Goal: Communication & Community: Ask a question

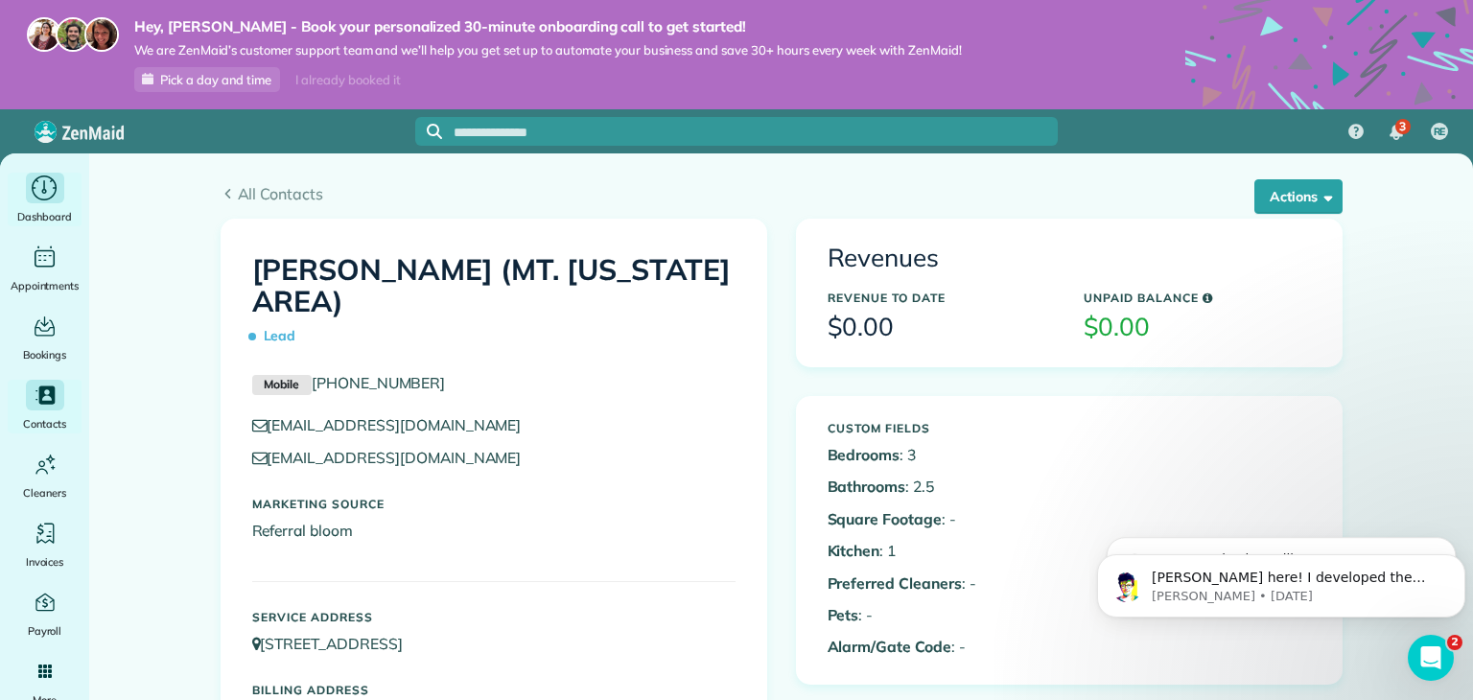
click at [46, 197] on icon "Main" at bounding box center [45, 188] width 30 height 29
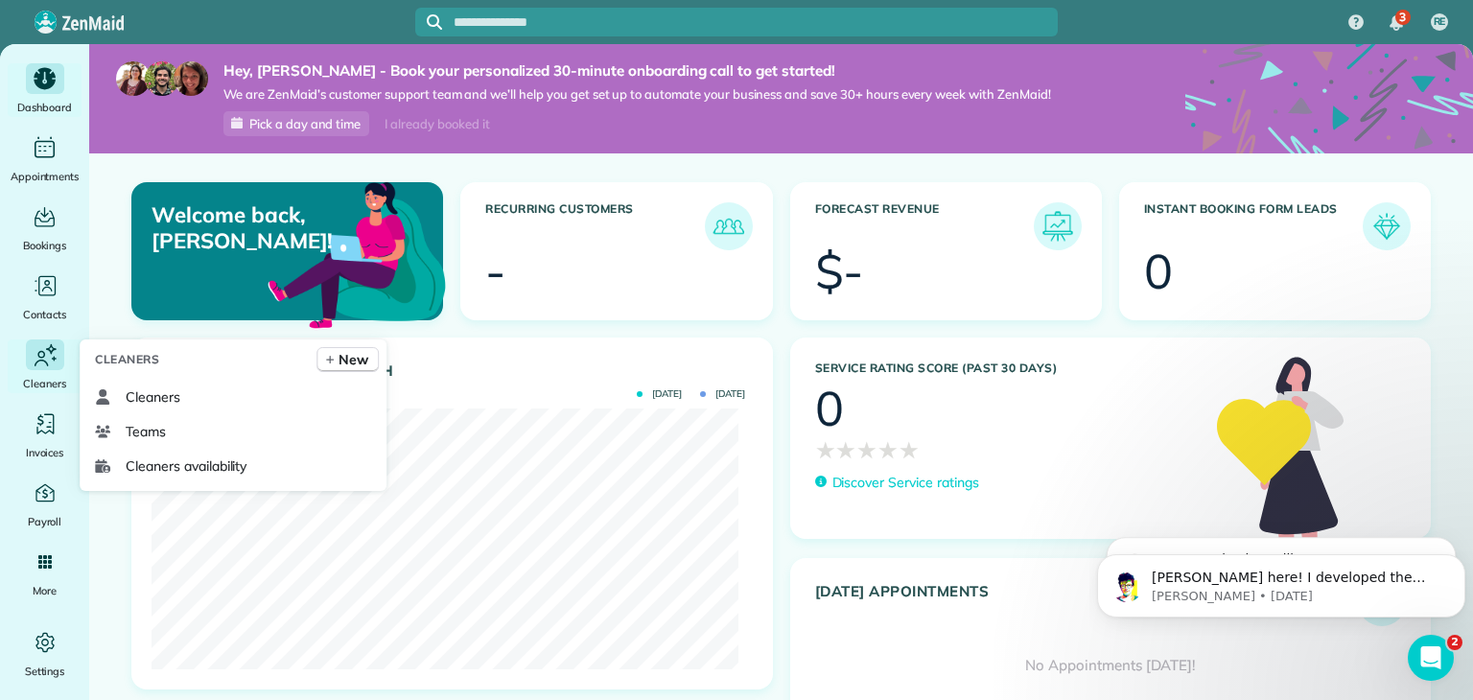
scroll to position [53, 0]
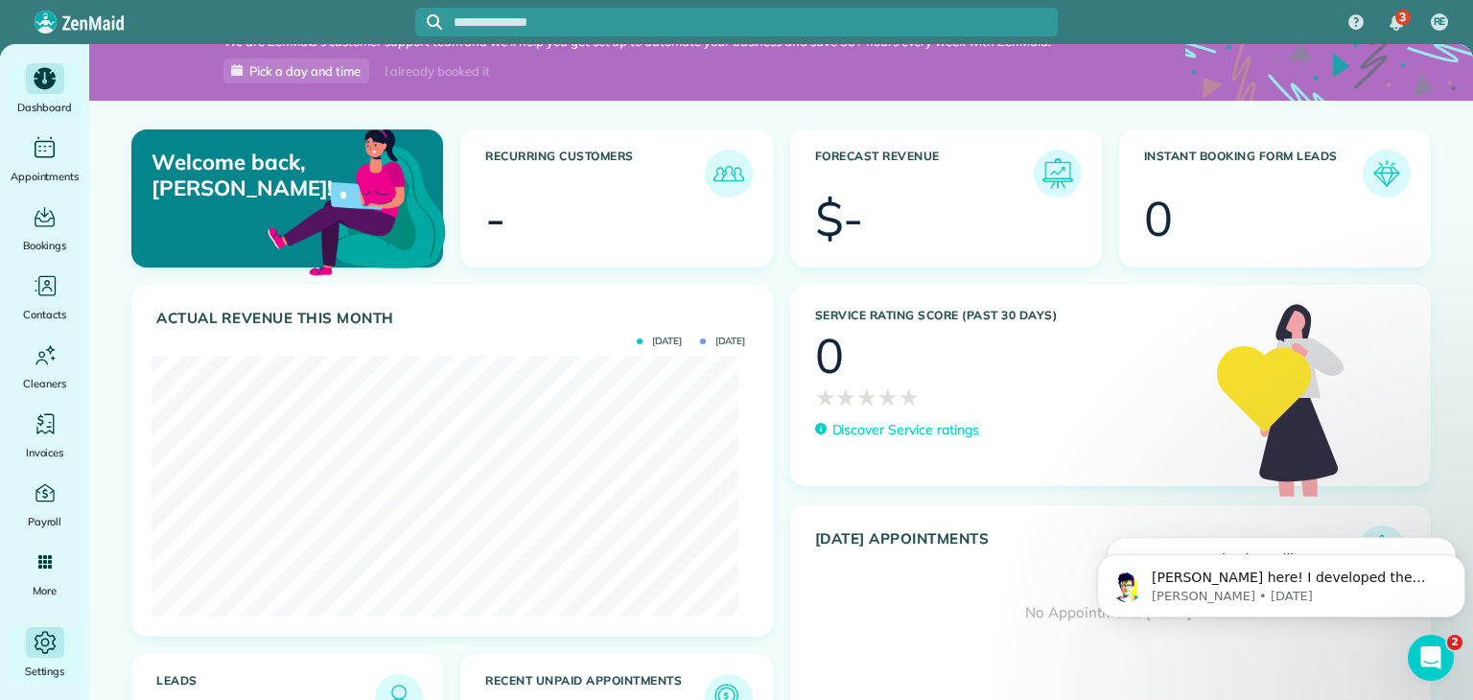
click at [48, 638] on icon "Main" at bounding box center [45, 642] width 29 height 29
click at [1461, 560] on icon "Dismiss notification" at bounding box center [1459, 559] width 11 height 11
click at [1363, 460] on icon at bounding box center [1323, 391] width 213 height 211
drag, startPoint x: 18, startPoint y: 29, endPoint x: 1369, endPoint y: 120, distance: 1354.0
click at [1369, 120] on div "Welcome back, Rachel! Recurring Customers - Forecast Revenue $- Instant Booking…" at bounding box center [781, 461] width 1384 height 720
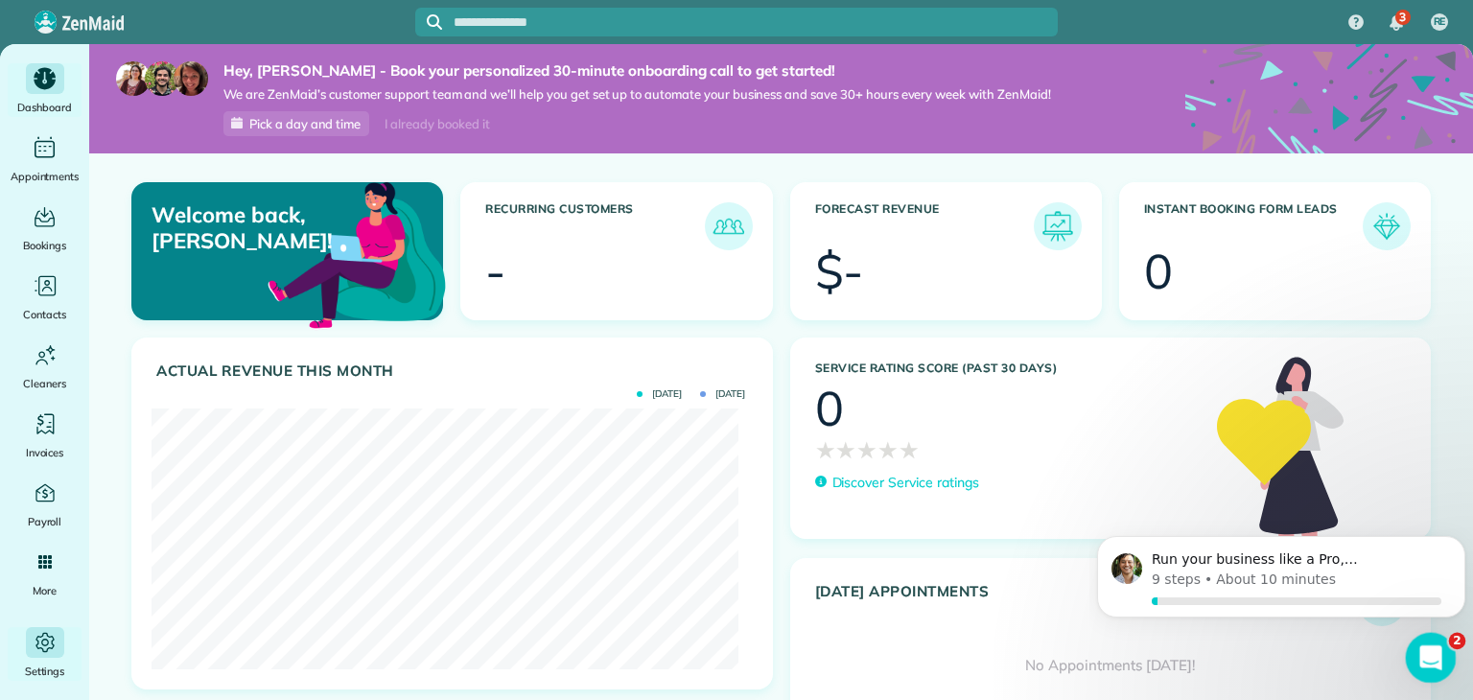
click at [1423, 657] on icon "Open Intercom Messenger" at bounding box center [1428, 656] width 32 height 32
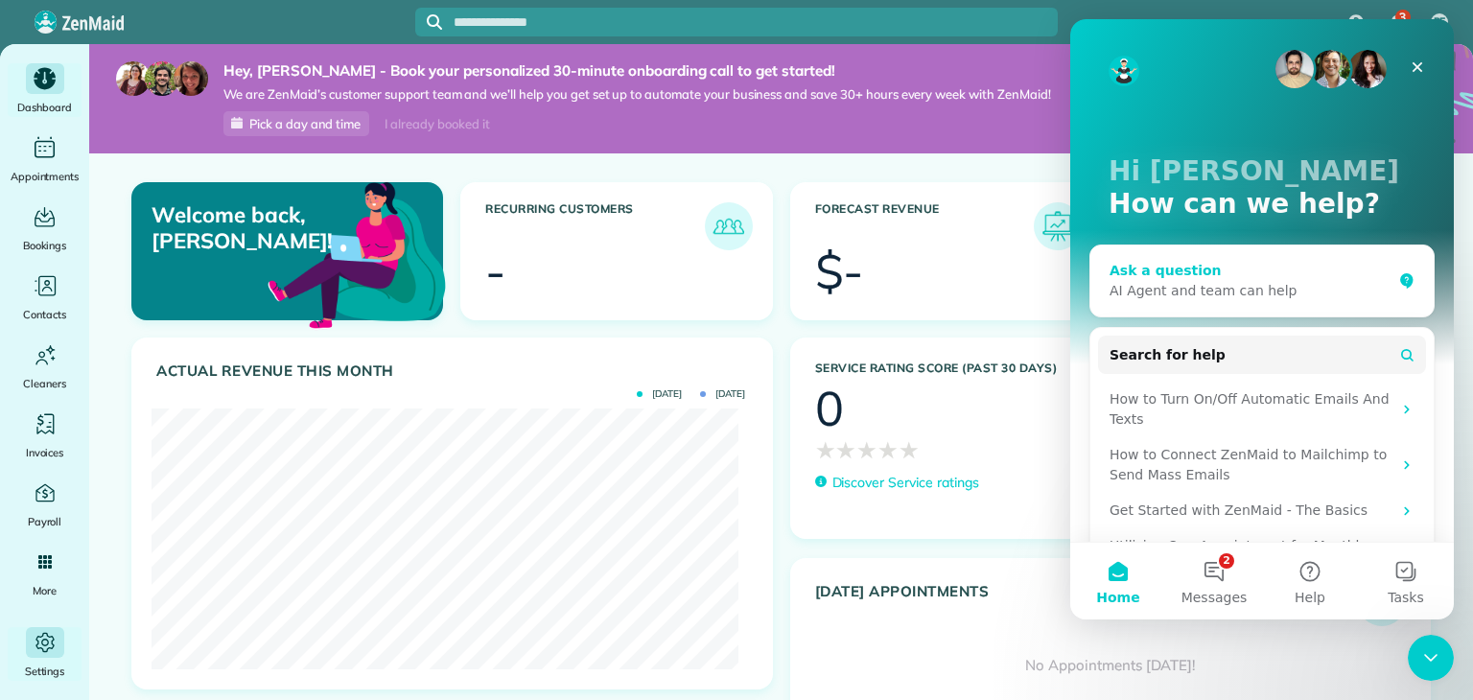
click at [1175, 288] on div "AI Agent and team can help" at bounding box center [1250, 291] width 282 height 20
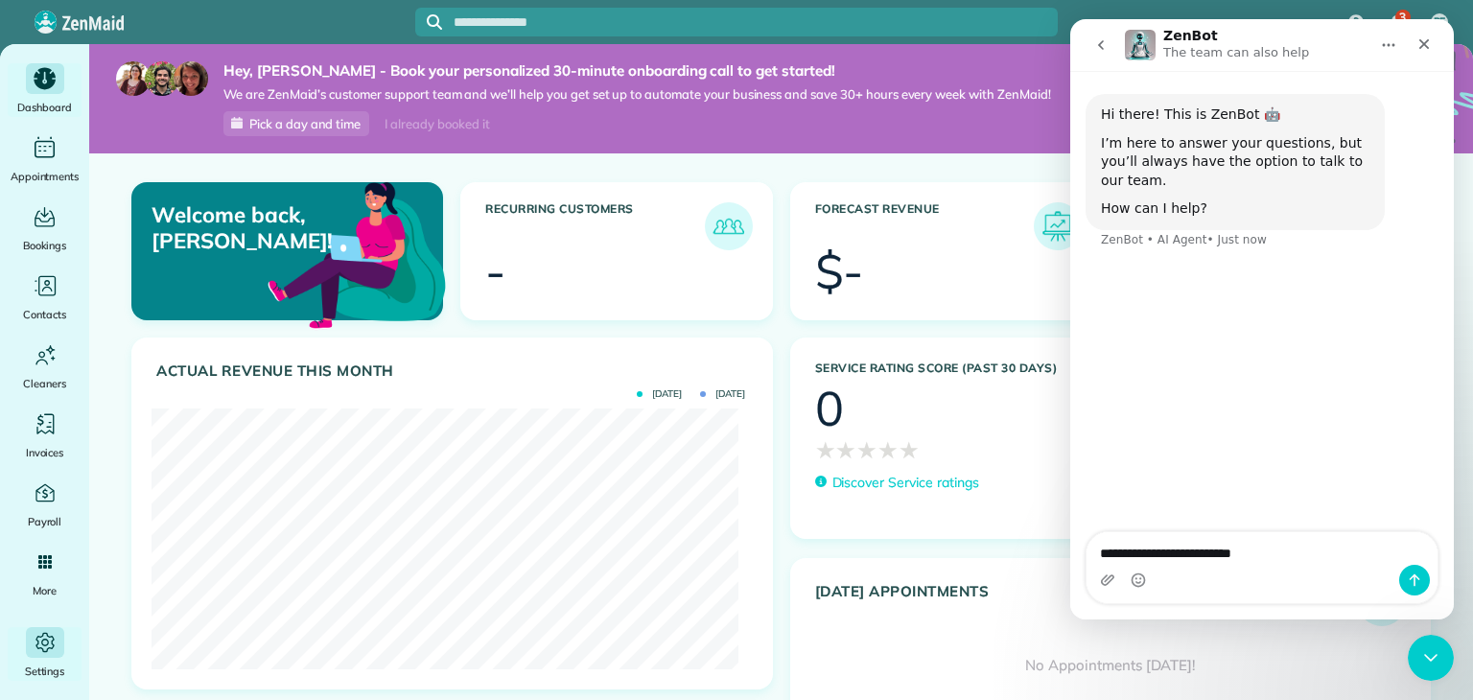
click at [1208, 550] on textarea "**********" at bounding box center [1261, 548] width 351 height 33
type textarea "**********"
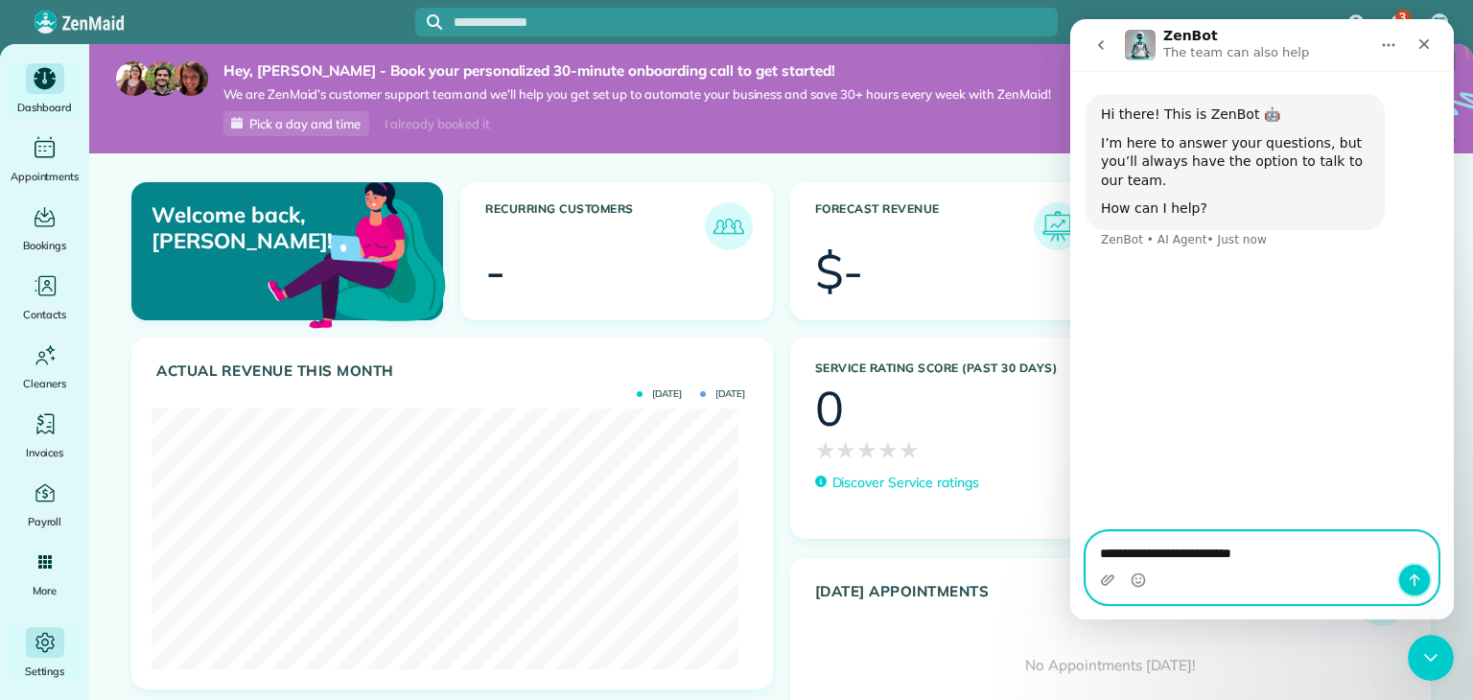
click at [1411, 584] on icon "Send a message…" at bounding box center [1414, 579] width 15 height 15
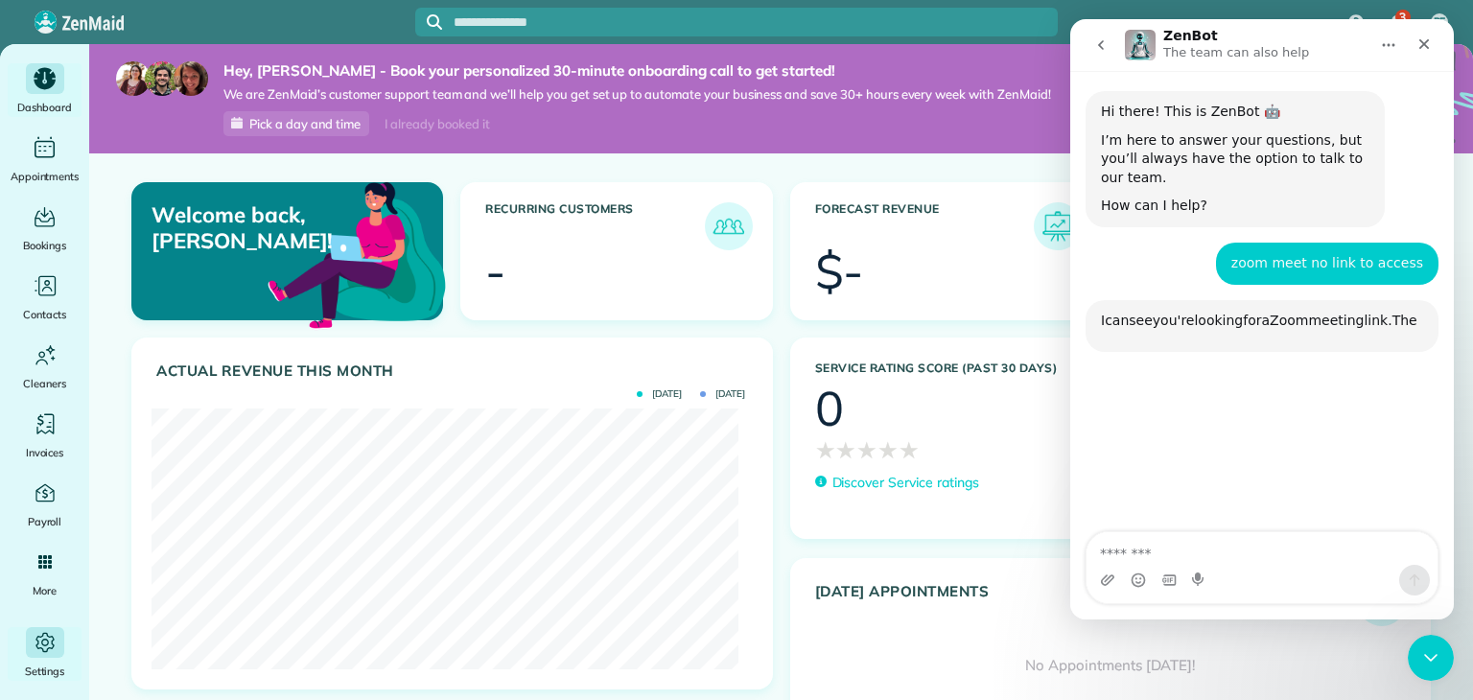
scroll to position [160, 0]
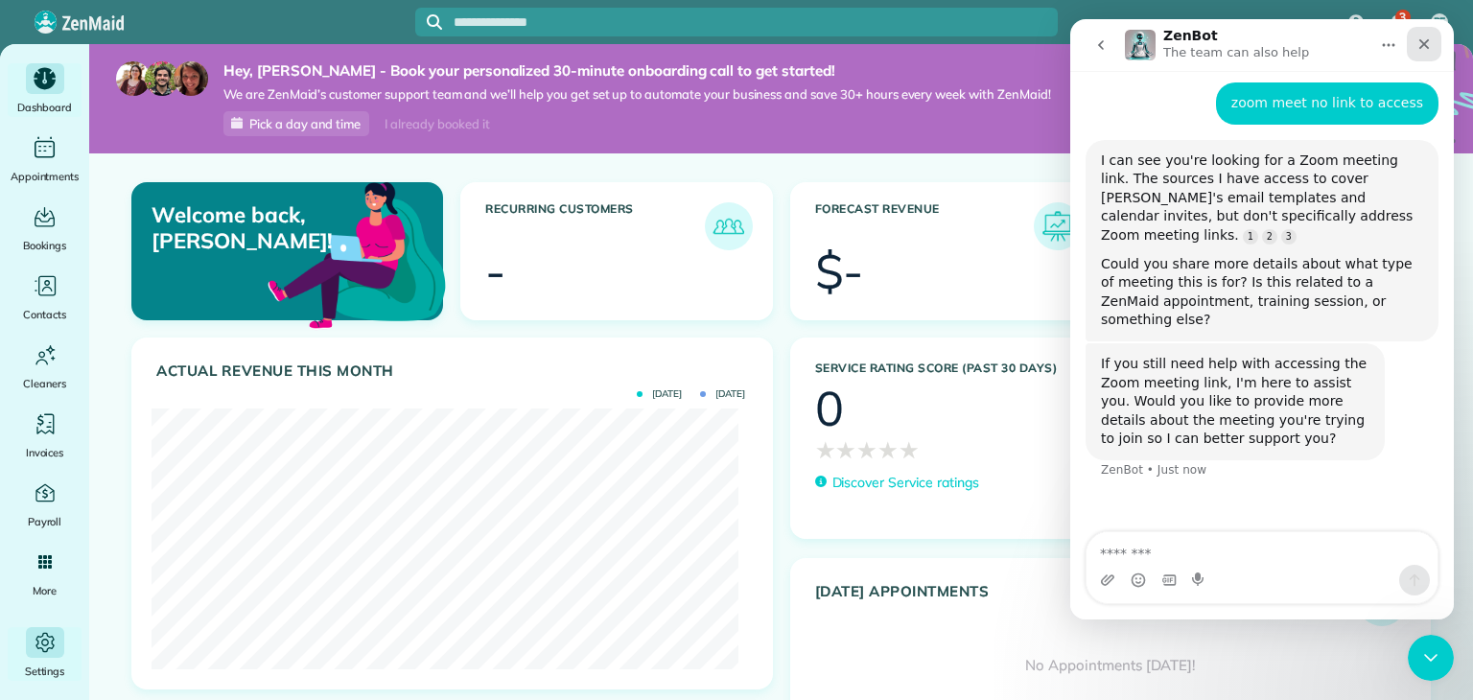
click at [1426, 39] on icon "Close" at bounding box center [1423, 43] width 15 height 15
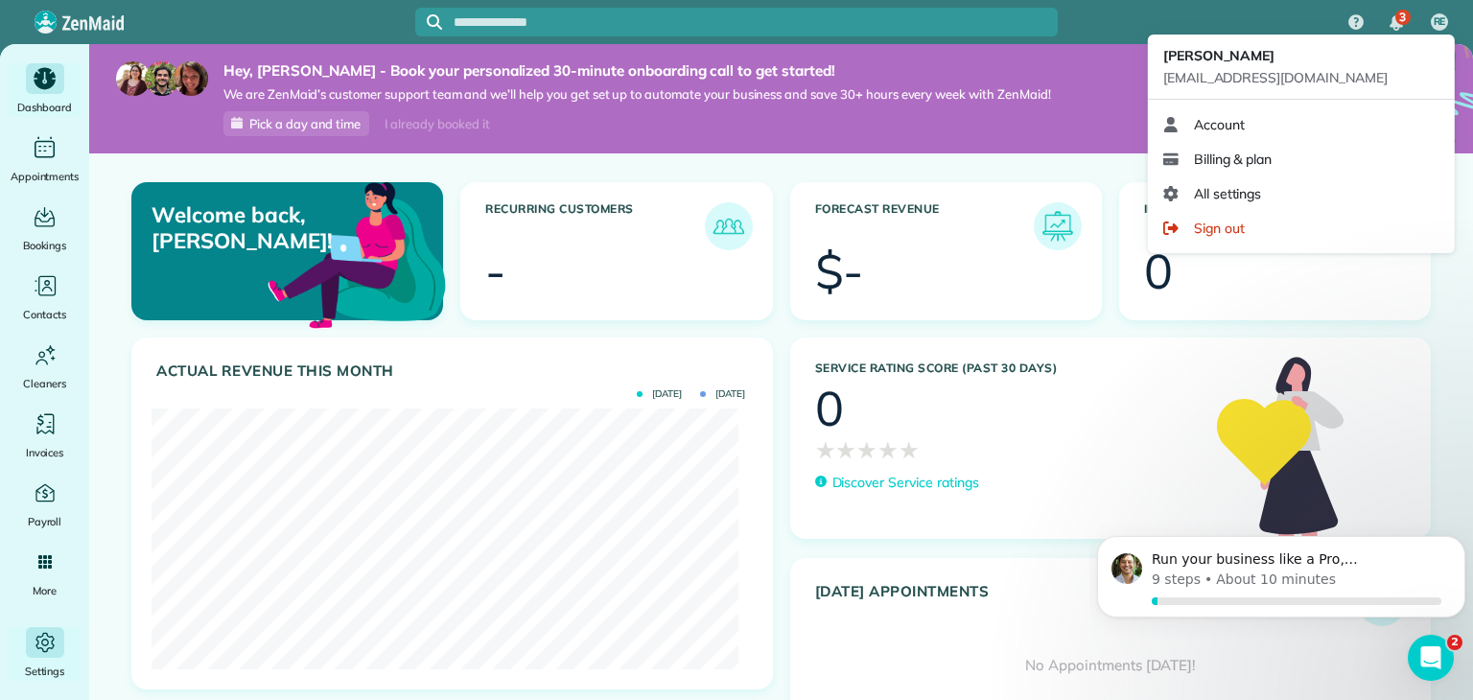
scroll to position [0, 0]
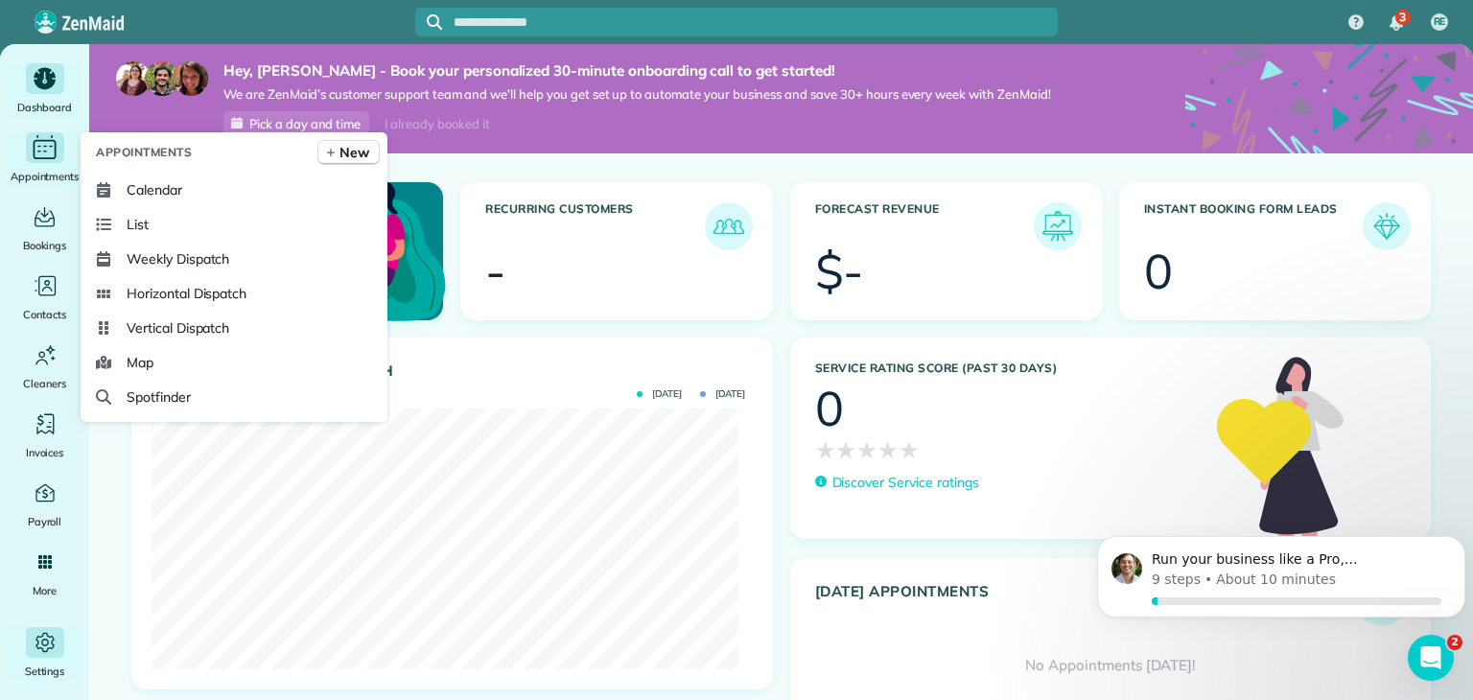
click at [53, 155] on icon "Main" at bounding box center [45, 147] width 30 height 29
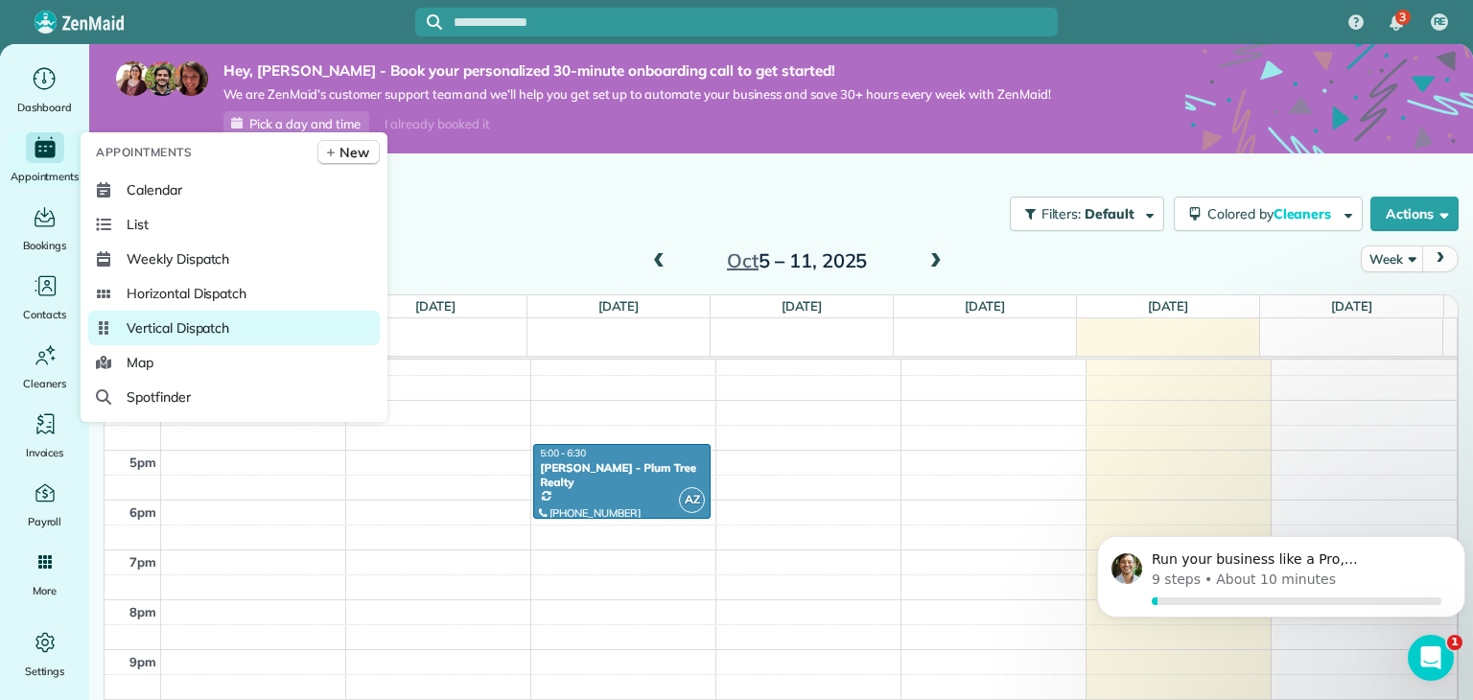
click at [165, 322] on span "Vertical Dispatch" at bounding box center [178, 327] width 103 height 19
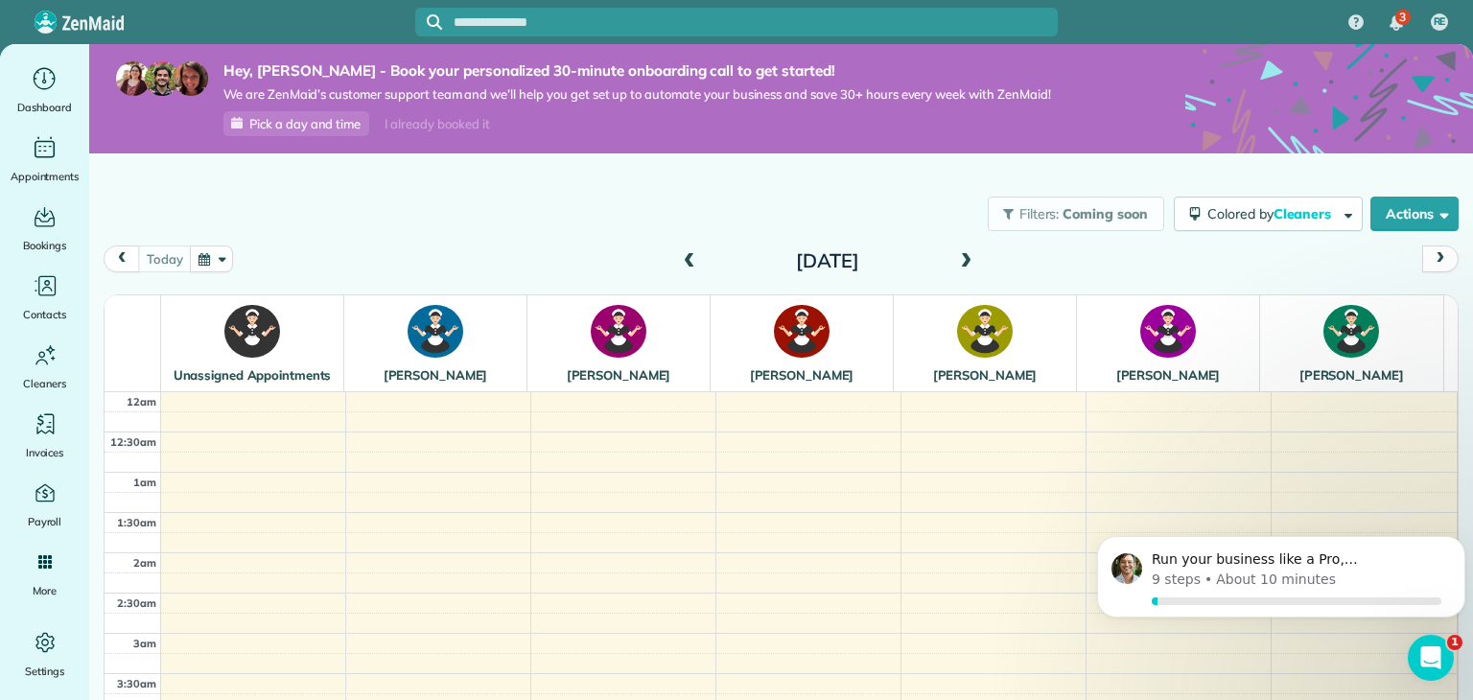
click at [428, 342] on img at bounding box center [435, 331] width 56 height 53
